Goal: Task Accomplishment & Management: Manage account settings

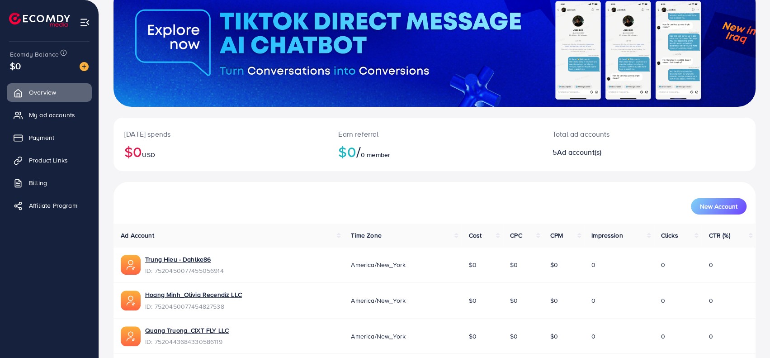
scroll to position [175, 0]
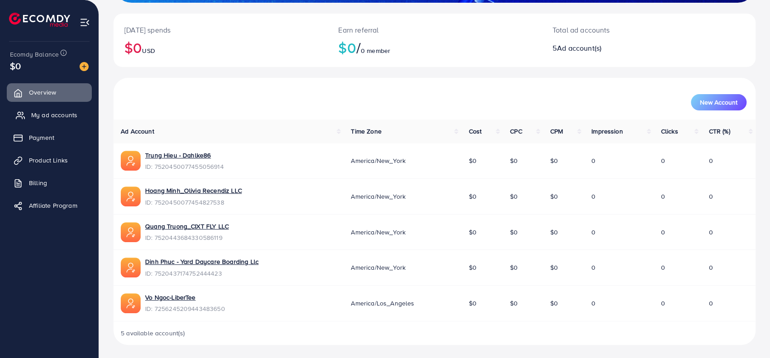
click at [38, 114] on span "My ad accounts" at bounding box center [54, 114] width 46 height 9
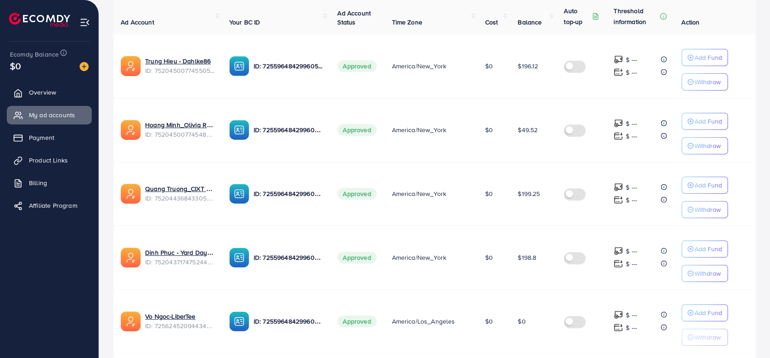
scroll to position [98, 0]
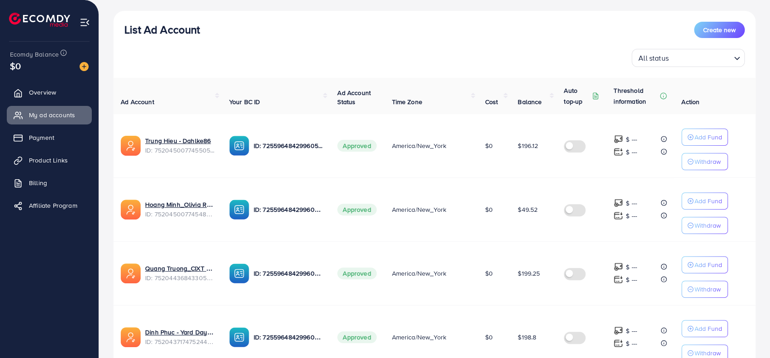
click at [507, 204] on td "$0" at bounding box center [494, 209] width 33 height 64
click at [511, 218] on td "$49.52" at bounding box center [534, 209] width 46 height 64
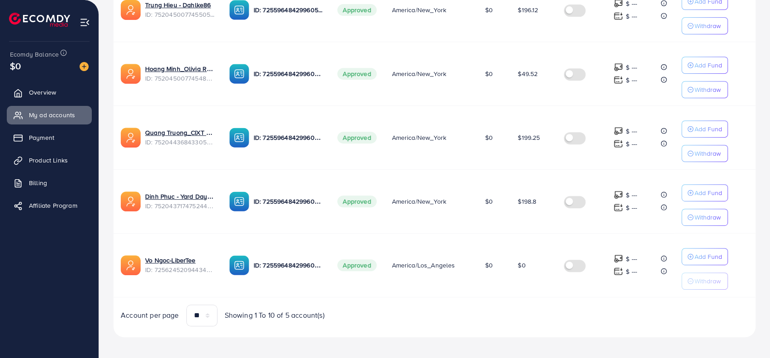
click at [481, 237] on td "$0" at bounding box center [494, 265] width 33 height 64
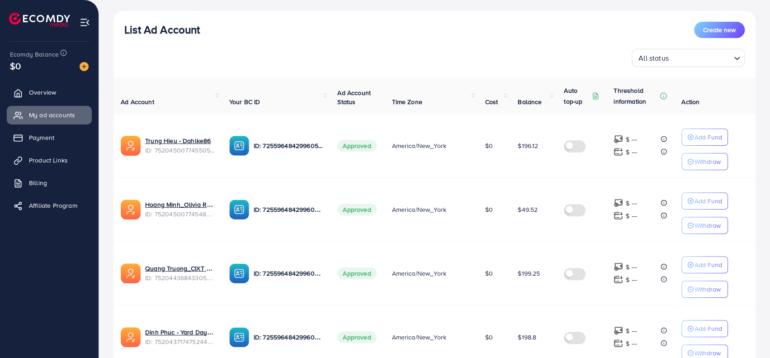
click at [499, 236] on td "$0" at bounding box center [494, 209] width 33 height 64
click at [525, 233] on td "$49.52" at bounding box center [534, 209] width 46 height 64
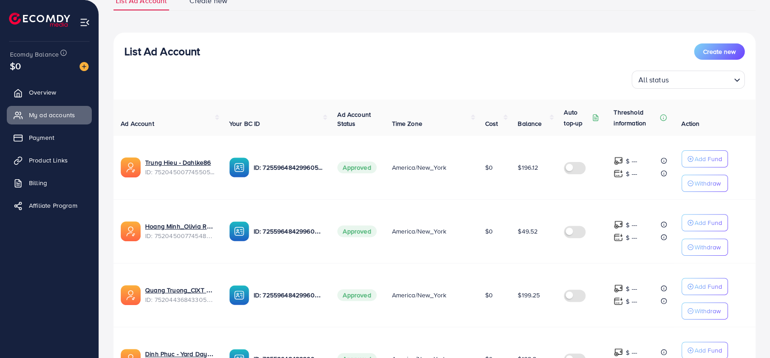
scroll to position [0, 0]
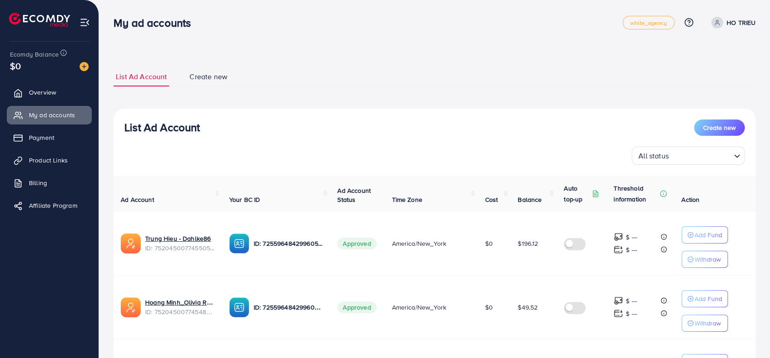
click at [530, 241] on span "$196.12" at bounding box center [528, 243] width 20 height 9
click at [541, 273] on td "$196.12" at bounding box center [534, 244] width 46 height 64
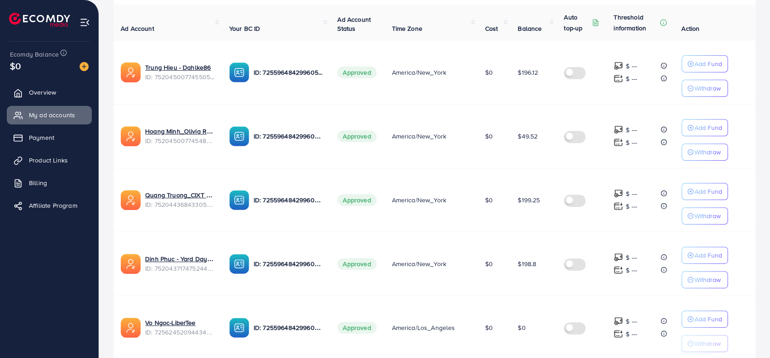
scroll to position [181, 0]
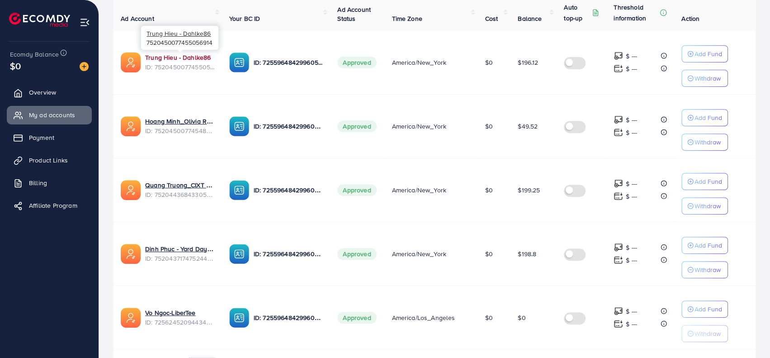
click at [184, 55] on link "Trung Hieu - Dahlke86" at bounding box center [180, 57] width 70 height 9
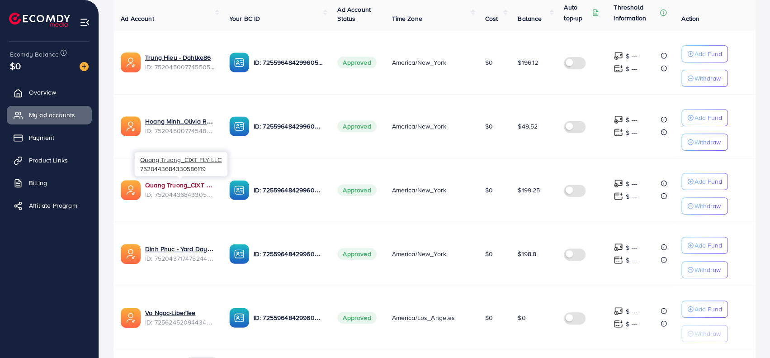
click at [185, 183] on link "Quang Truong_CIXT FLY LLC" at bounding box center [180, 184] width 70 height 9
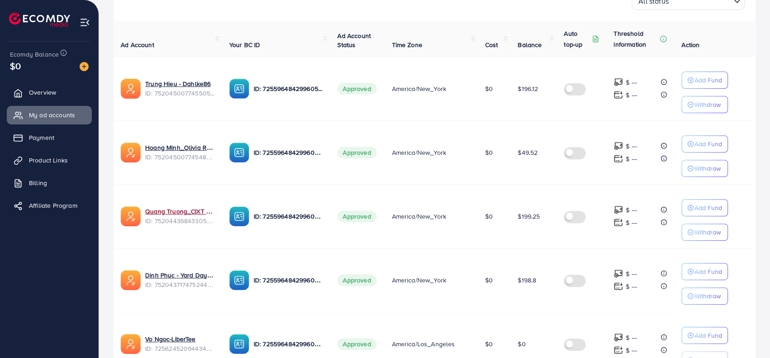
scroll to position [136, 0]
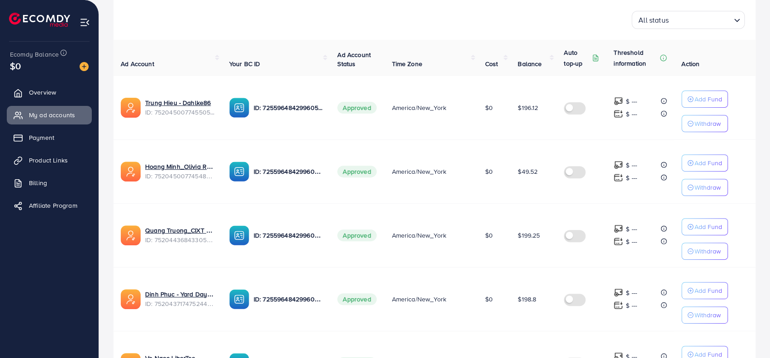
click at [436, 203] on td "America/New_York" at bounding box center [430, 235] width 93 height 64
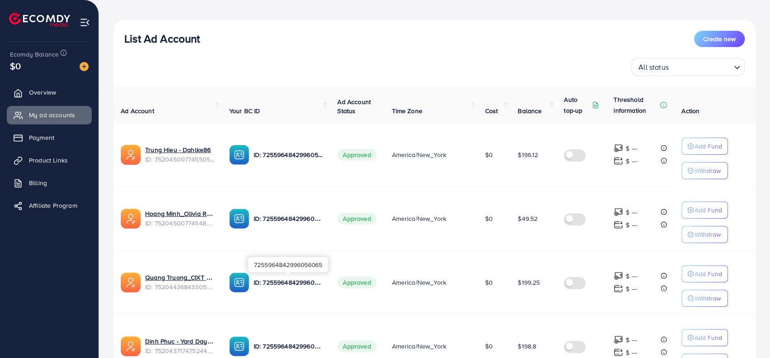
scroll to position [0, 0]
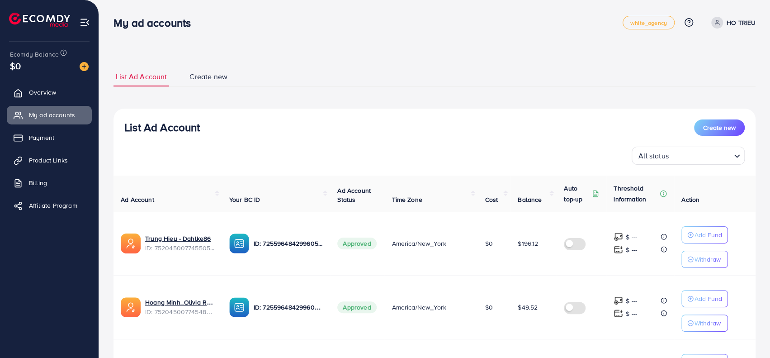
click at [203, 75] on span "Create new" at bounding box center [208, 76] width 38 height 10
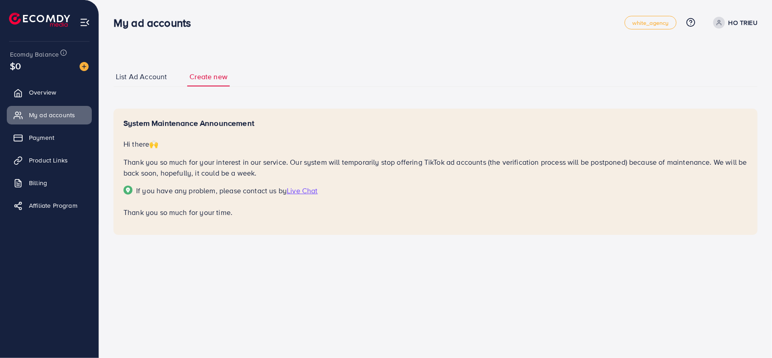
click at [151, 69] on link "List Ad Account" at bounding box center [142, 76] width 56 height 19
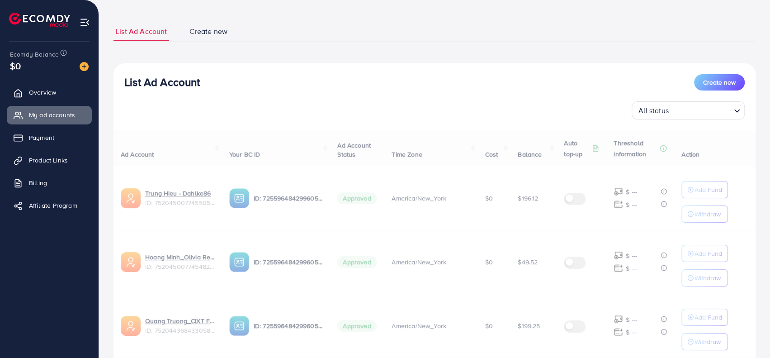
click at [413, 102] on div "All status Loading..." at bounding box center [434, 110] width 620 height 18
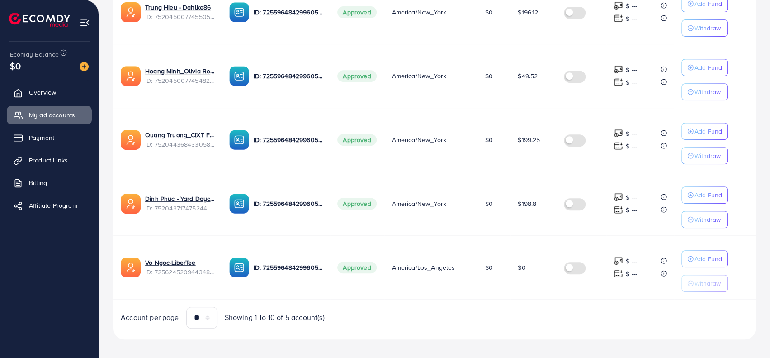
scroll to position [233, 0]
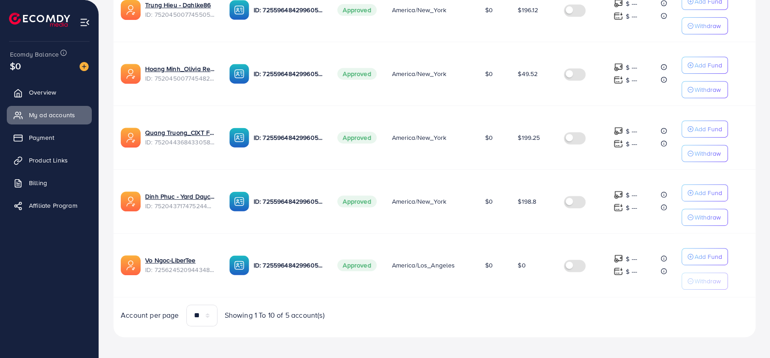
click at [420, 316] on div "Account per page ** ** ** *** Showing 1 To 10 of 5 account(s)" at bounding box center [274, 315] width 321 height 22
click at [485, 293] on td "$0" at bounding box center [494, 265] width 33 height 64
click at [174, 256] on link "Vo Ngoc-LiberTee" at bounding box center [180, 260] width 70 height 9
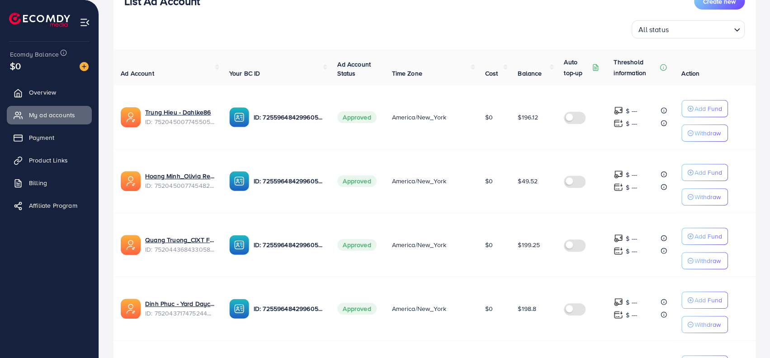
scroll to position [143, 0]
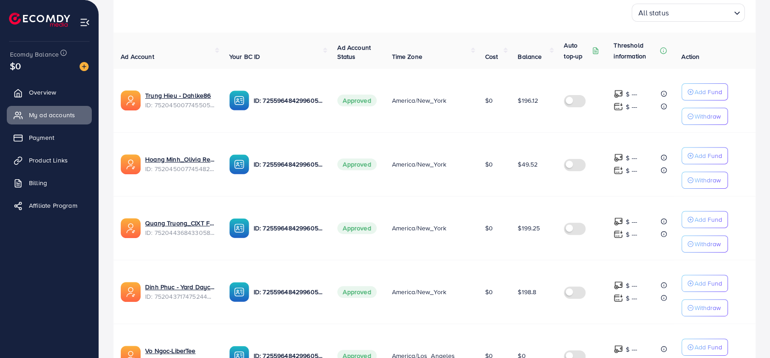
click at [218, 184] on td "Hoang Minh_Olivia Recendiz LLC ID: 7520450077454827538" at bounding box center [168, 164] width 109 height 64
click at [196, 157] on link "Hoang Minh_Olivia Recendiz LLC" at bounding box center [180, 159] width 70 height 9
click at [332, 184] on td "Approved" at bounding box center [357, 164] width 54 height 64
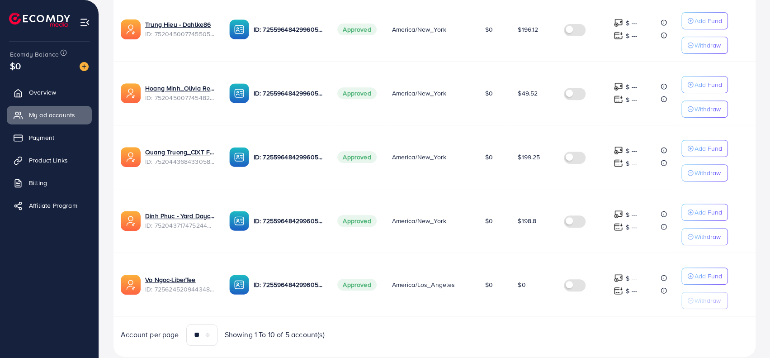
scroll to position [233, 0]
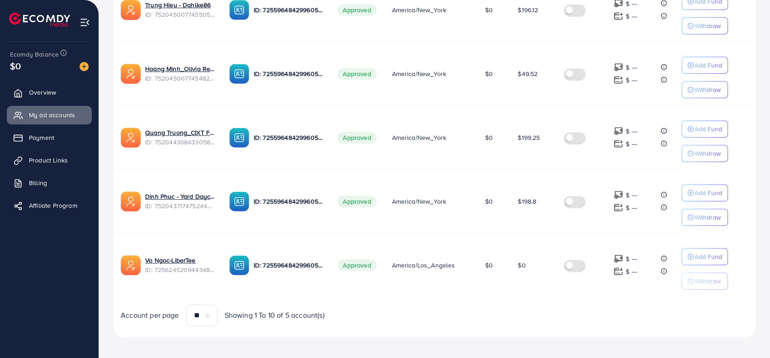
drag, startPoint x: 435, startPoint y: 302, endPoint x: 288, endPoint y: 298, distance: 147.0
click at [435, 304] on div "Account per page ** ** ** *** Showing 1 To 10 of 5 account(s)" at bounding box center [434, 315] width 657 height 22
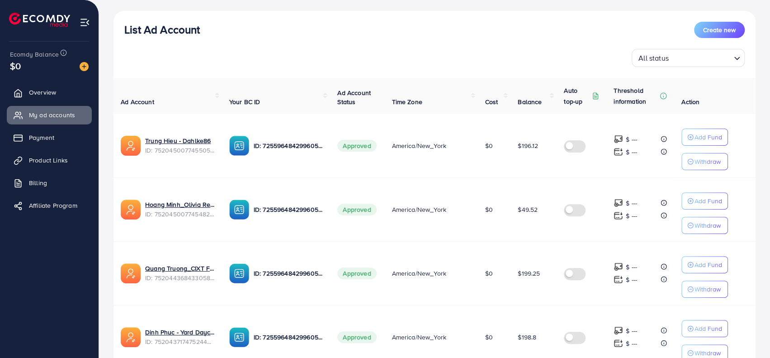
click at [401, 180] on td "America/New_York" at bounding box center [430, 209] width 93 height 64
click at [320, 254] on div "7255964842996056065" at bounding box center [288, 255] width 80 height 15
click at [463, 213] on td "America/New_York" at bounding box center [430, 209] width 93 height 64
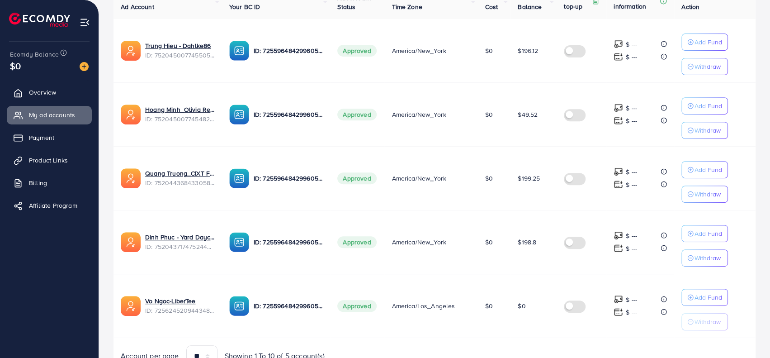
scroll to position [233, 0]
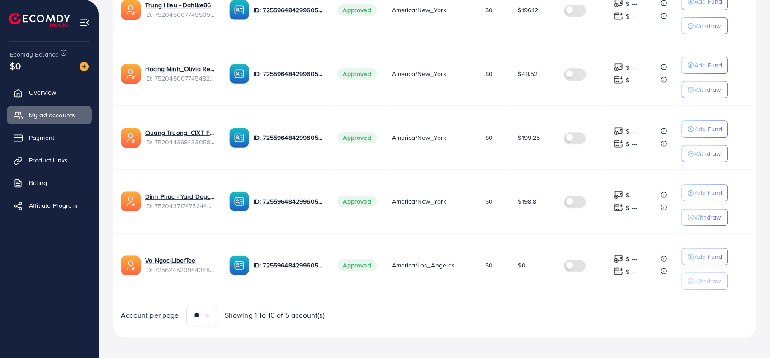
click at [343, 178] on td "Approved" at bounding box center [357, 201] width 54 height 64
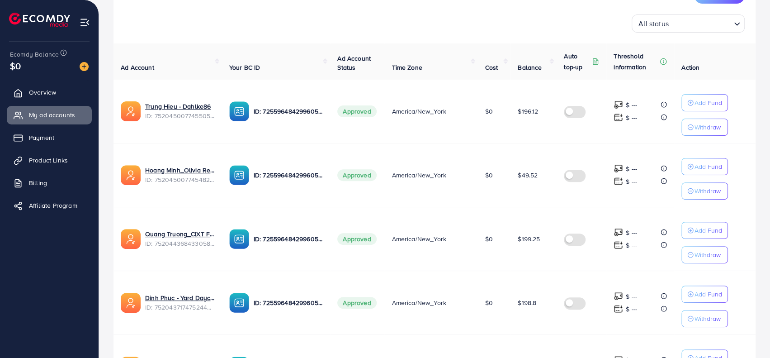
scroll to position [143, 0]
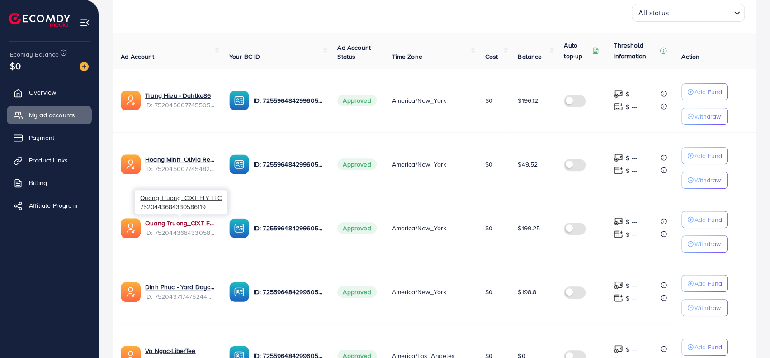
click at [184, 222] on link "Quang Truong_CIXT FLY LLC" at bounding box center [180, 222] width 70 height 9
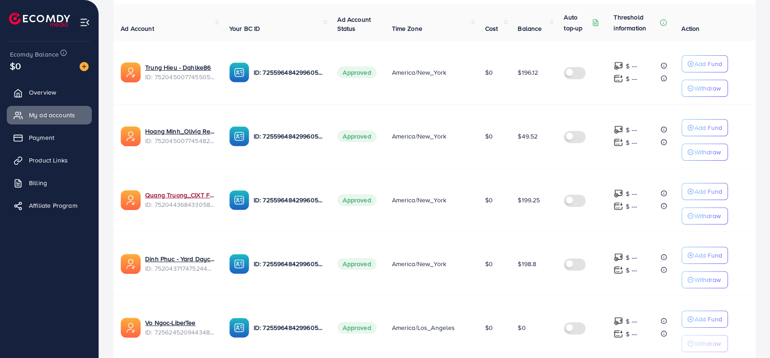
scroll to position [233, 0]
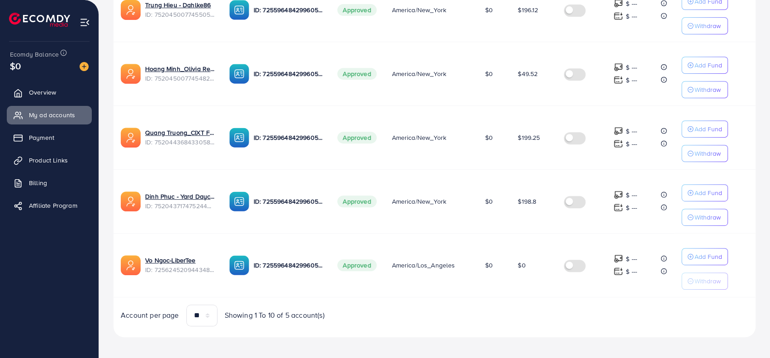
click at [398, 298] on div "Ad Account Your BC ID Ad Account Status Time Zone Cost Balance Auto top-up Thre…" at bounding box center [435, 134] width 642 height 384
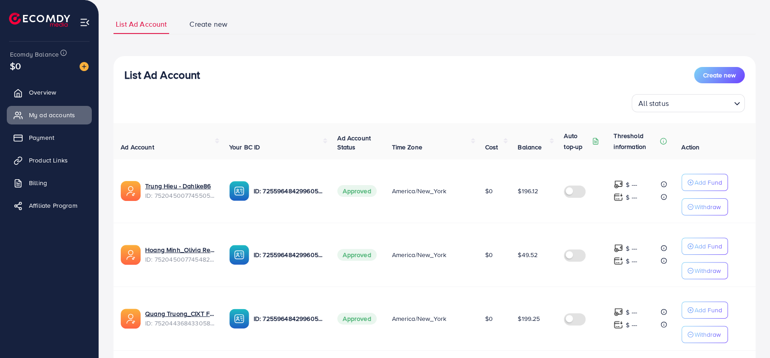
click at [257, 73] on div "List Ad Account Create new" at bounding box center [434, 75] width 620 height 16
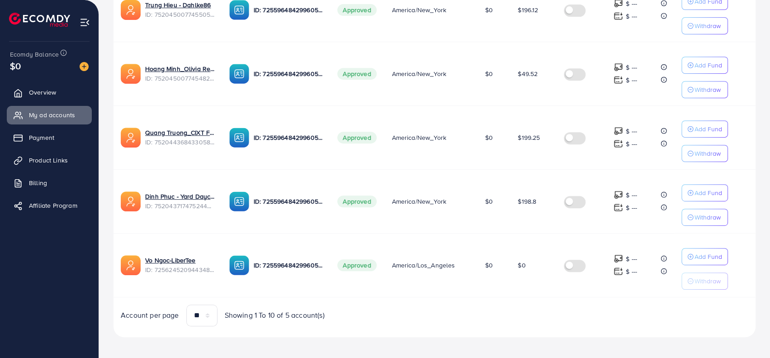
click at [369, 151] on td "Approved" at bounding box center [357, 137] width 54 height 64
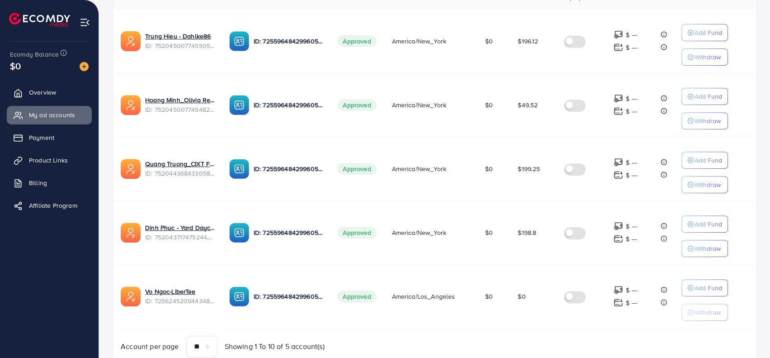
scroll to position [188, 0]
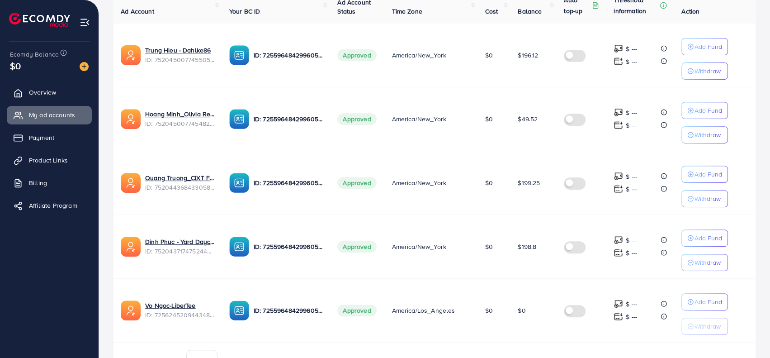
click at [416, 205] on td "America/New_York" at bounding box center [430, 183] width 93 height 64
click at [285, 184] on p "ID: 7255964842996056065" at bounding box center [289, 182] width 70 height 11
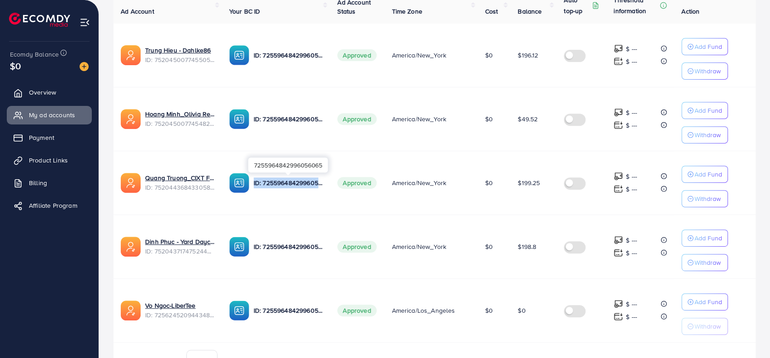
click at [291, 201] on td "ID: 7255964842996056065" at bounding box center [276, 183] width 109 height 64
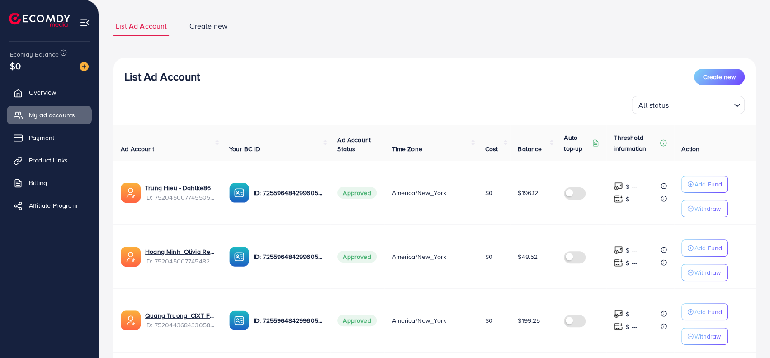
scroll to position [0, 0]
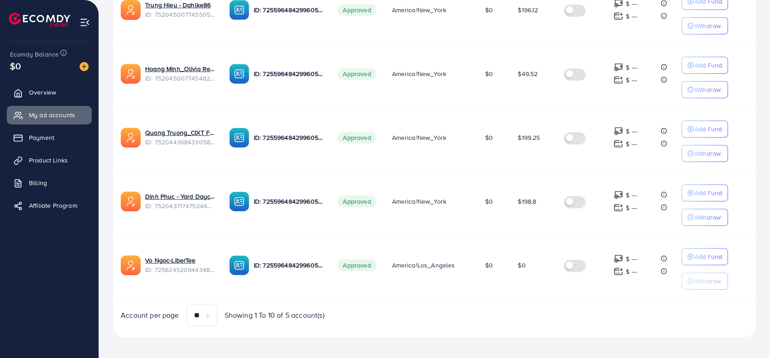
click at [421, 308] on div "Account per page ** ** ** *** Showing 1 To 10 of 5 account(s)" at bounding box center [274, 315] width 321 height 22
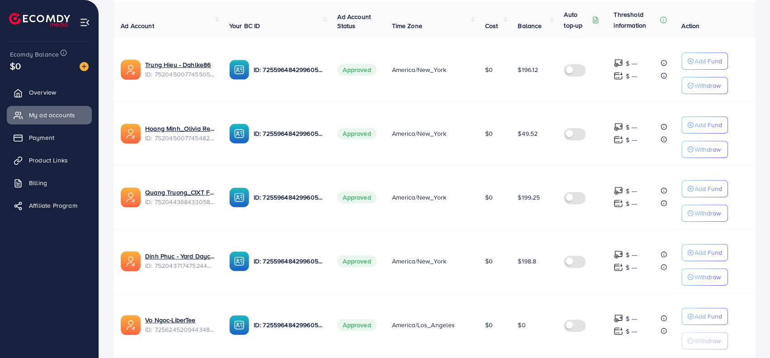
scroll to position [143, 0]
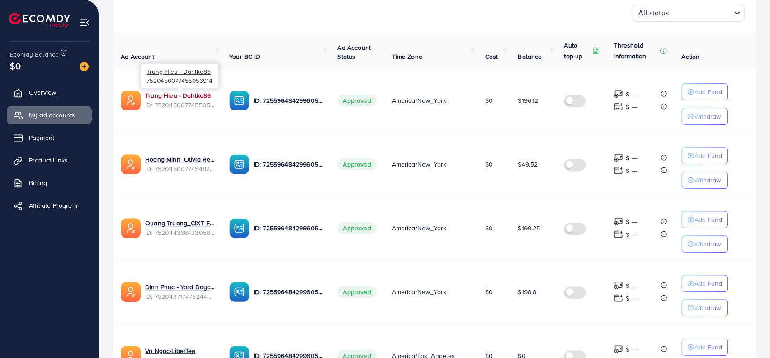
click at [169, 94] on link "Trung Hieu - Dahlke86" at bounding box center [180, 95] width 70 height 9
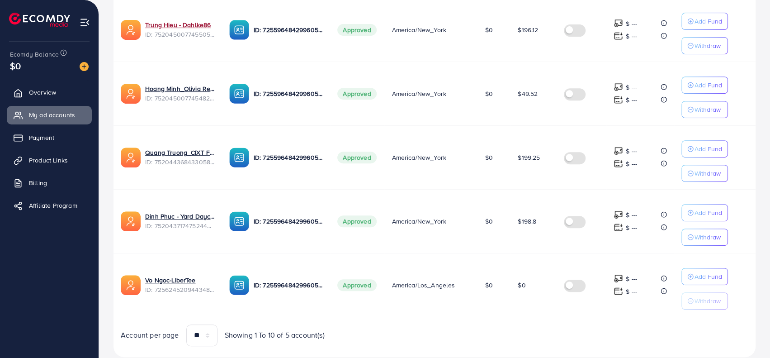
scroll to position [233, 0]
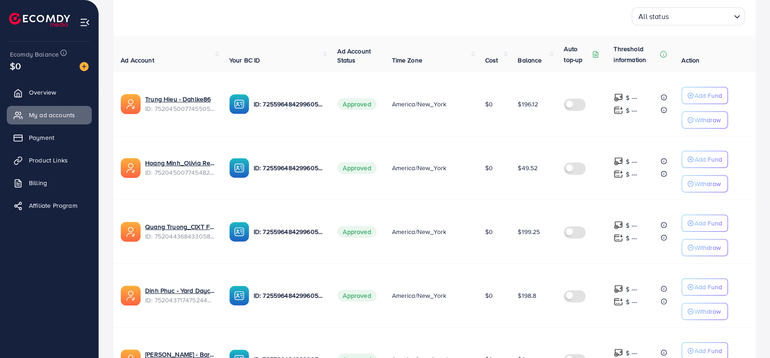
scroll to position [233, 0]
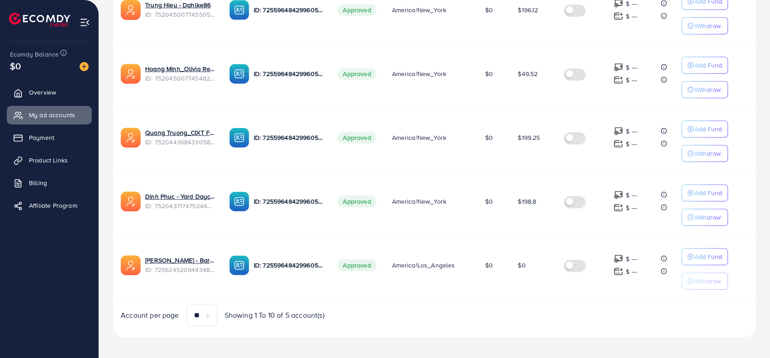
click at [455, 310] on div "Account per page ** ** ** *** Showing 1 To 10 of 5 account(s)" at bounding box center [434, 315] width 657 height 22
click at [84, 66] on img at bounding box center [84, 66] width 9 height 9
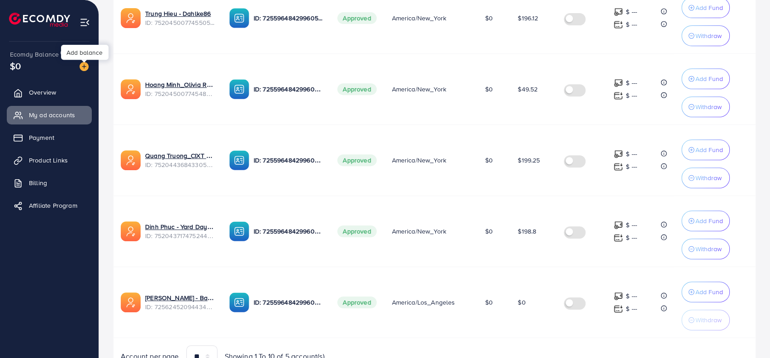
click at [89, 52] on div "Add balance" at bounding box center [84, 52] width 47 height 15
click at [86, 76] on div "Ecomdy Balance $0" at bounding box center [49, 61] width 84 height 38
click at [87, 66] on img at bounding box center [84, 66] width 9 height 9
click at [43, 96] on span "Overview" at bounding box center [44, 92] width 27 height 9
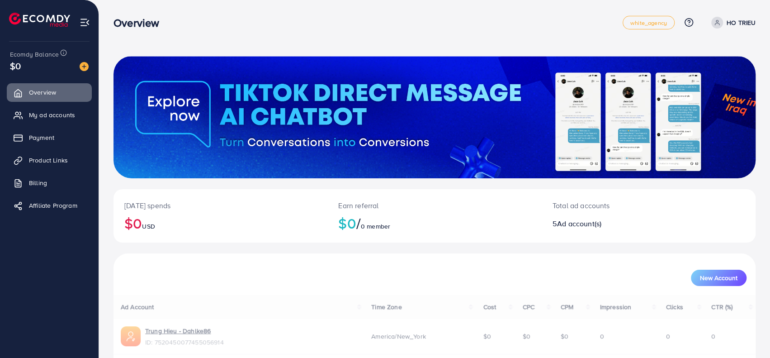
scroll to position [136, 0]
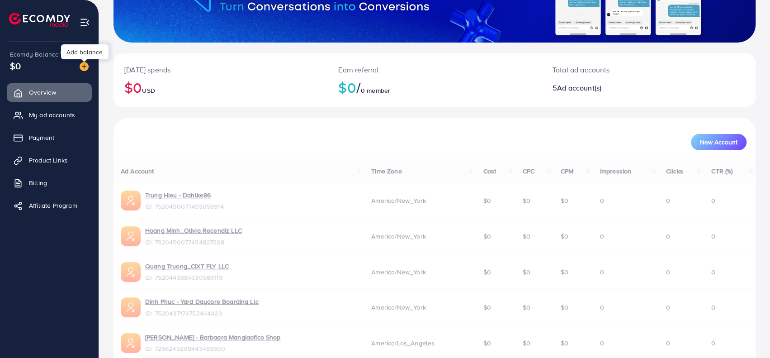
click at [84, 66] on img at bounding box center [84, 66] width 9 height 9
click at [80, 54] on div "Add balance" at bounding box center [84, 51] width 47 height 15
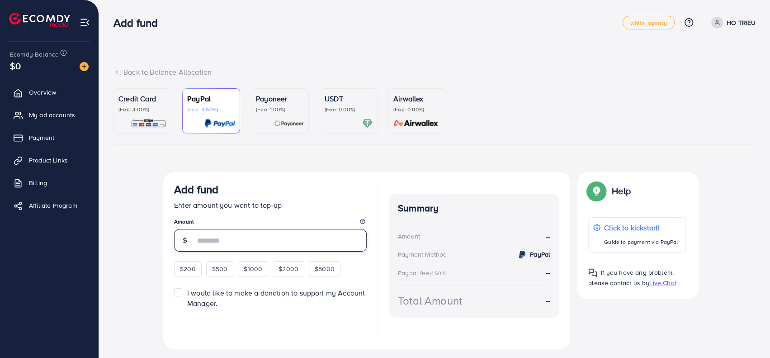
click at [227, 237] on input "number" at bounding box center [281, 240] width 172 height 23
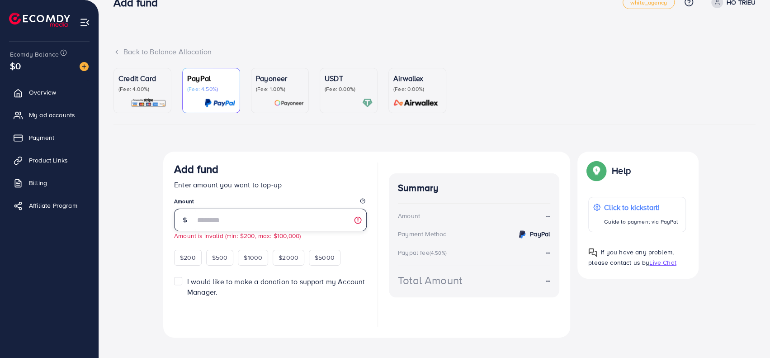
scroll to position [32, 0]
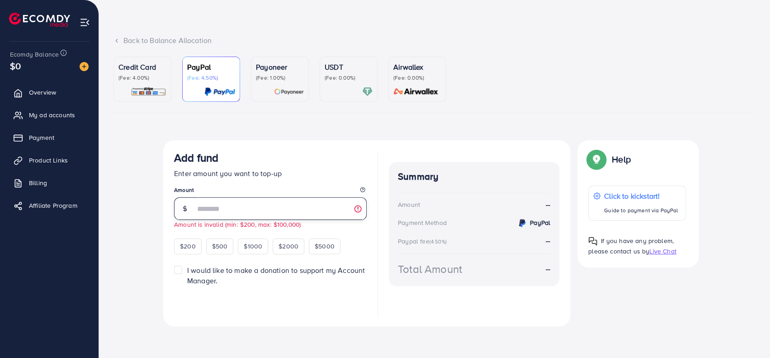
type input "***"
click at [182, 309] on div at bounding box center [270, 300] width 193 height 29
click at [38, 85] on link "Overview" at bounding box center [49, 92] width 85 height 18
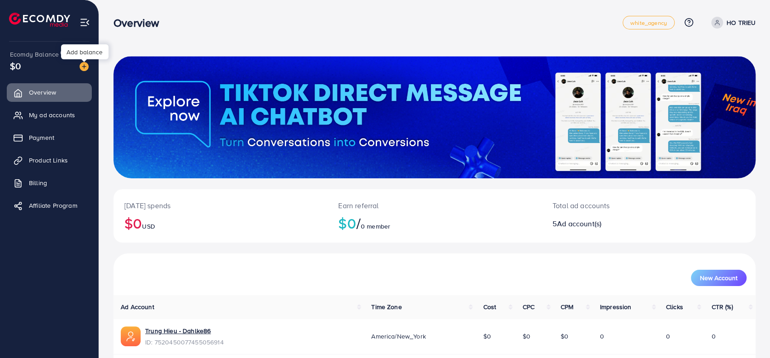
click at [83, 65] on img at bounding box center [84, 66] width 9 height 9
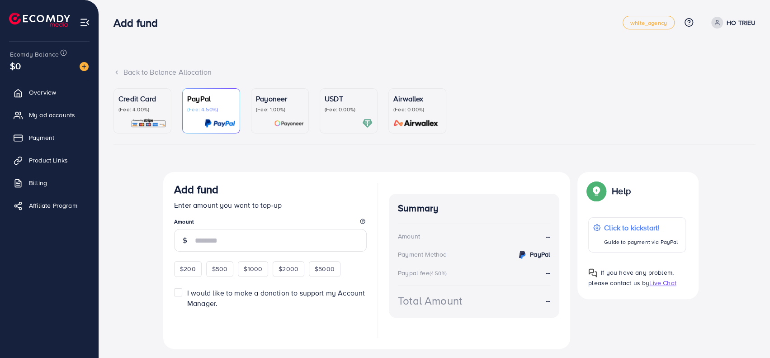
click at [142, 107] on p "(Fee: 4.00%)" at bounding box center [142, 109] width 48 height 7
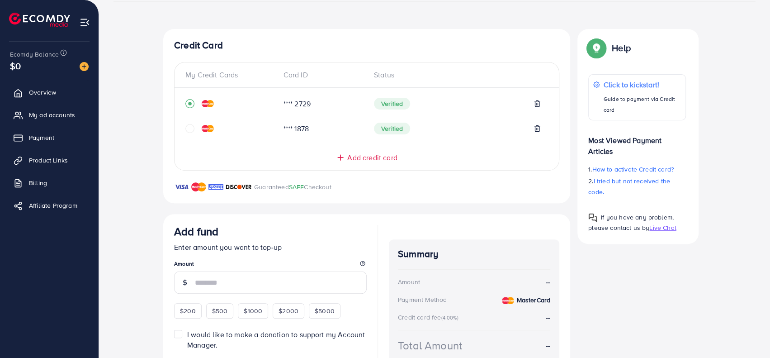
scroll to position [193, 0]
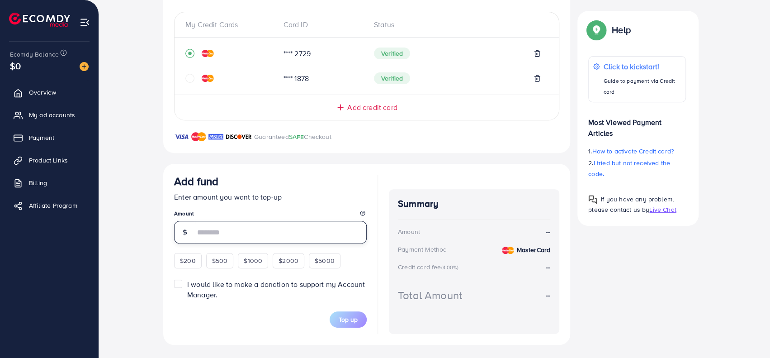
click at [259, 221] on input "number" at bounding box center [281, 232] width 172 height 23
click at [186, 259] on div "$200 $500 $1000 $2000 $5000" at bounding box center [266, 260] width 185 height 18
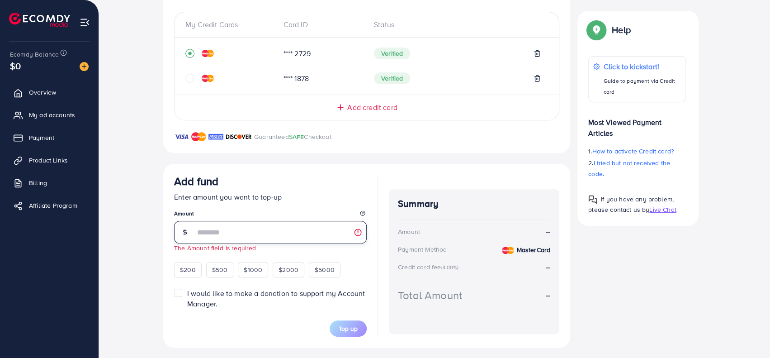
click at [284, 234] on input "number" at bounding box center [281, 232] width 172 height 23
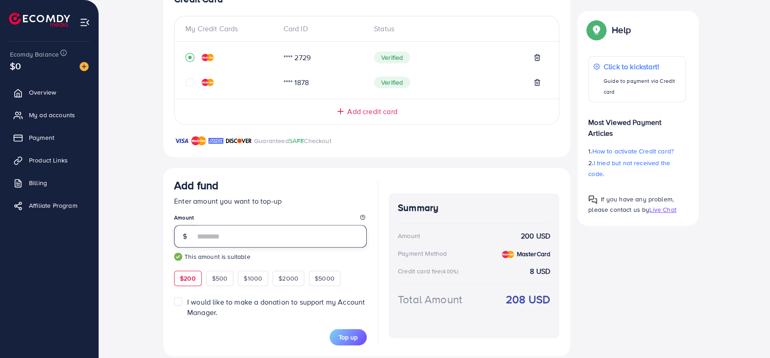
scroll to position [200, 0]
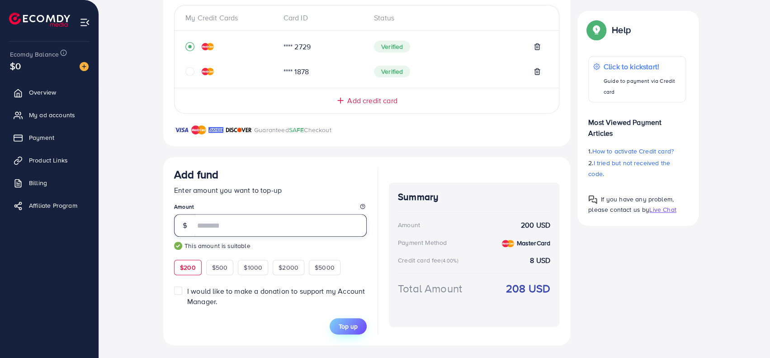
type input "***"
click at [351, 323] on span "Top up" at bounding box center [348, 326] width 19 height 9
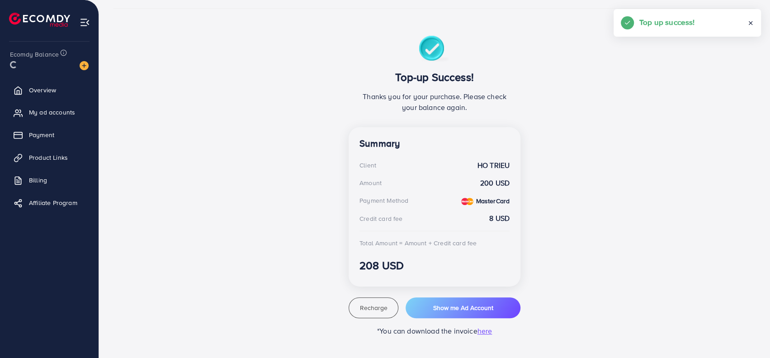
scroll to position [135, 0]
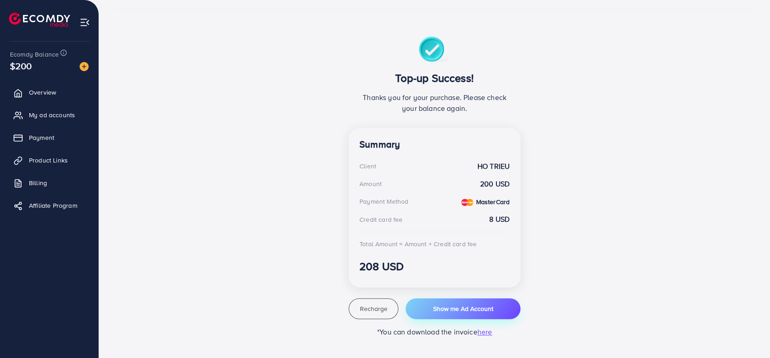
click at [431, 310] on button "Show me Ad Account" at bounding box center [463, 308] width 115 height 21
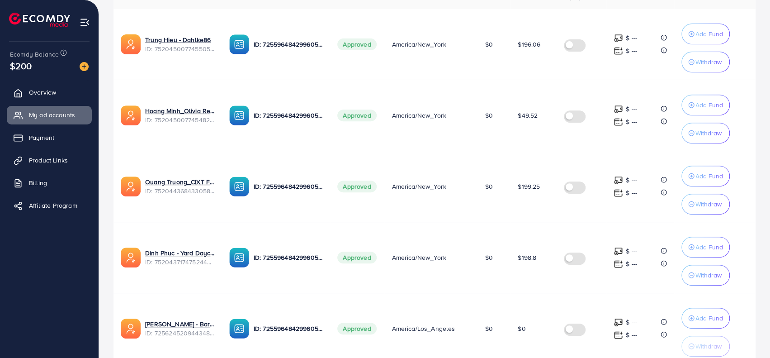
scroll to position [275, 0]
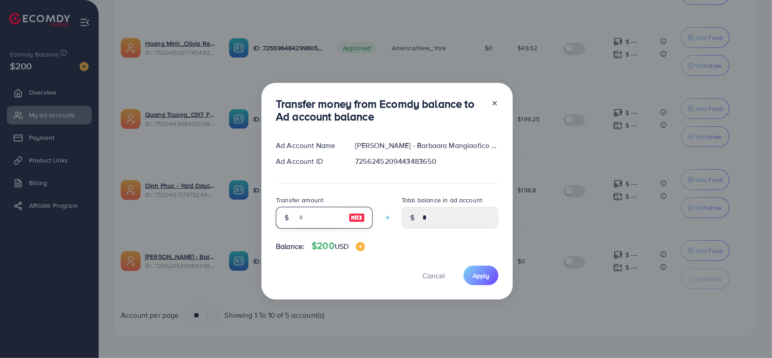
click at [327, 224] on input "number" at bounding box center [319, 218] width 45 height 22
type input "*"
type input "****"
type input "**"
type input "*****"
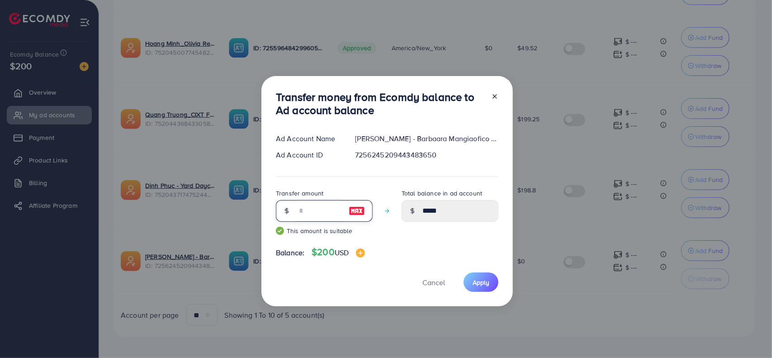
type input "***"
type input "******"
type input "***"
click at [489, 286] on button "Apply" at bounding box center [481, 281] width 35 height 19
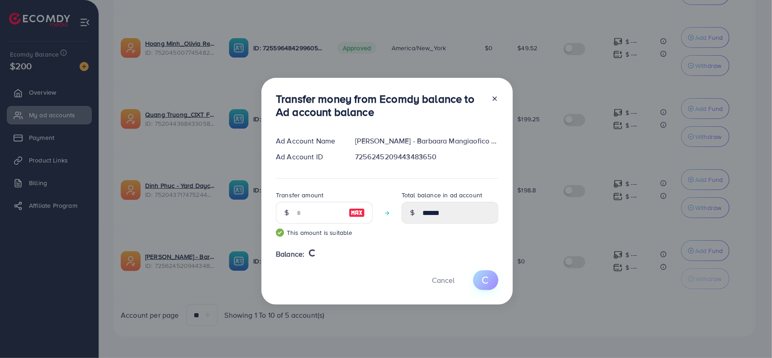
type input "*"
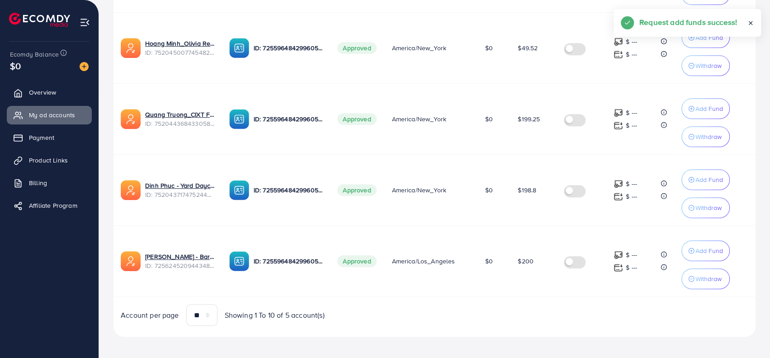
click at [482, 309] on div "Account per page ** ** ** *** Showing 1 To 10 of 5 account(s)" at bounding box center [434, 315] width 657 height 22
click at [159, 252] on link "[PERSON_NAME] - Barbaara Mangiaofico Shop" at bounding box center [180, 256] width 70 height 9
click at [257, 258] on p "ID: 7255964842996056065" at bounding box center [289, 261] width 70 height 11
click at [331, 272] on td "Approved" at bounding box center [357, 261] width 54 height 71
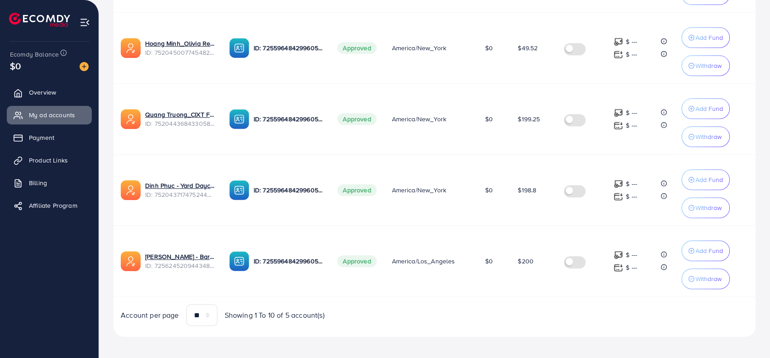
click at [440, 288] on td "America/Los_Angeles" at bounding box center [430, 261] width 93 height 71
click at [189, 252] on link "[PERSON_NAME] - Barbaara Mangiaofico Shop" at bounding box center [180, 256] width 70 height 9
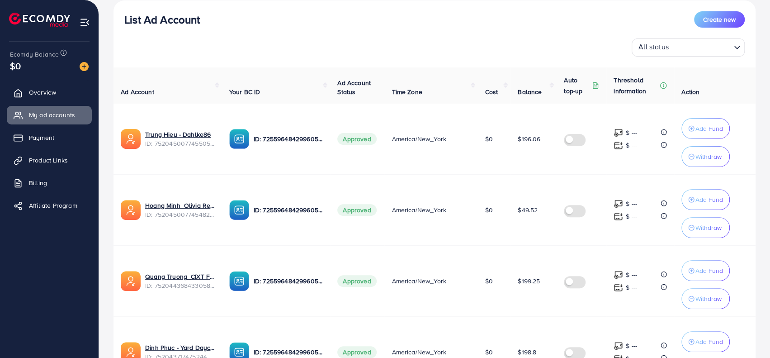
scroll to position [3, 0]
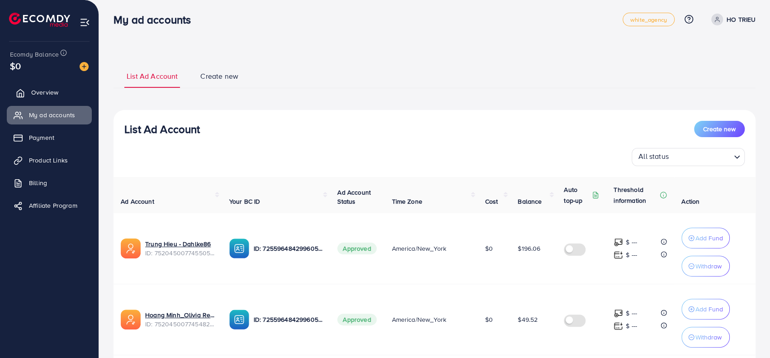
click at [24, 94] on link "Overview" at bounding box center [49, 92] width 85 height 18
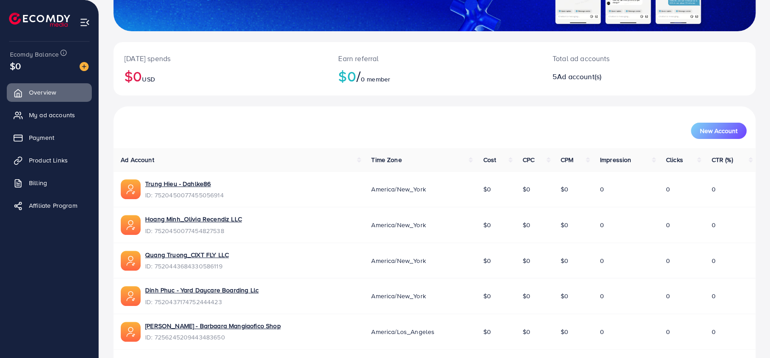
scroll to position [175, 0]
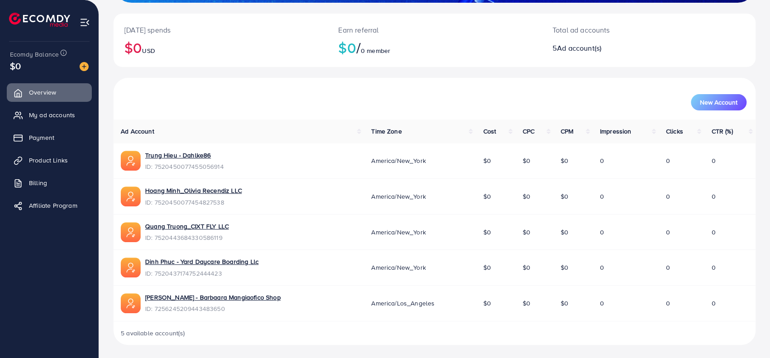
click at [336, 78] on div "New Account" at bounding box center [435, 99] width 642 height 42
click at [260, 329] on div "5 available account(s)" at bounding box center [435, 333] width 642 height 24
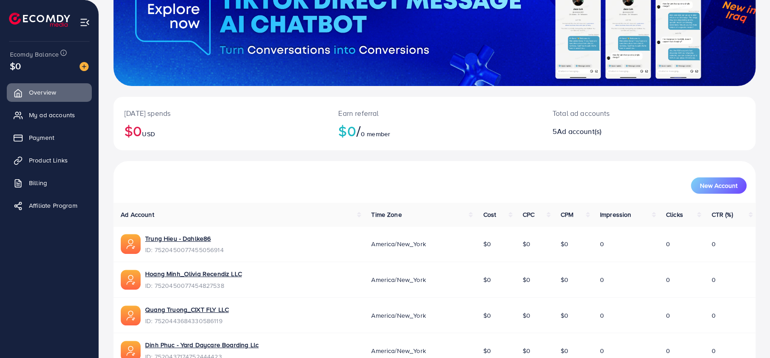
scroll to position [0, 0]
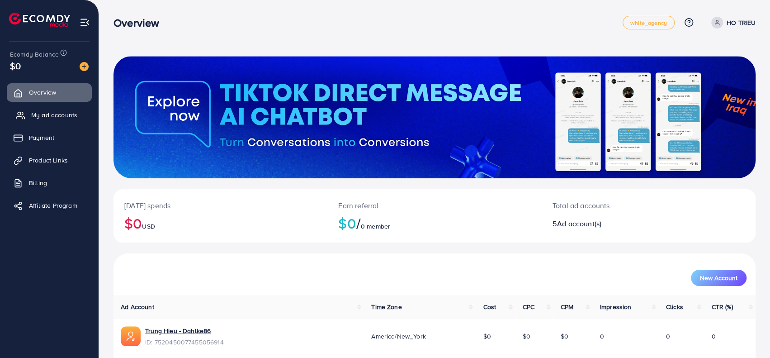
click at [49, 109] on link "My ad accounts" at bounding box center [49, 115] width 85 height 18
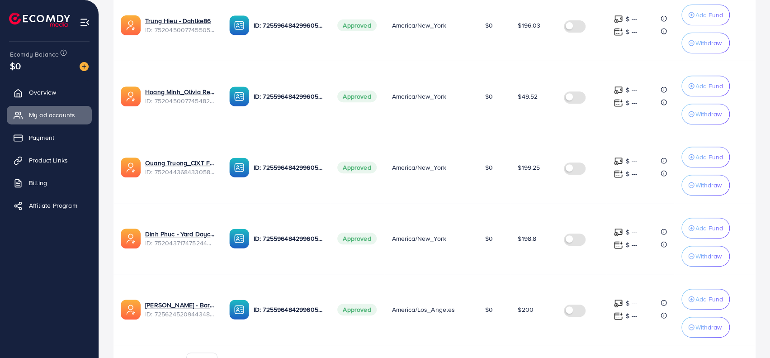
click at [571, 336] on td at bounding box center [582, 309] width 50 height 71
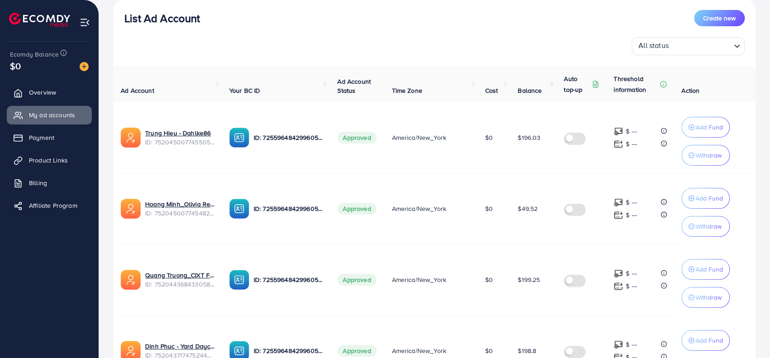
scroll to position [275, 0]
